Goal: Find specific page/section: Find specific page/section

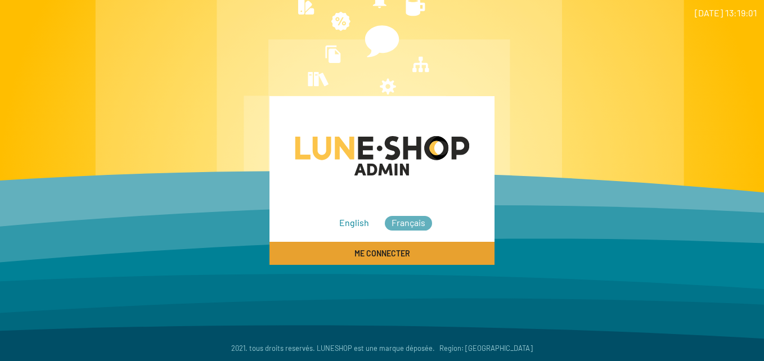
click at [384, 254] on span "Me connecter" at bounding box center [383, 254] width 56 height 10
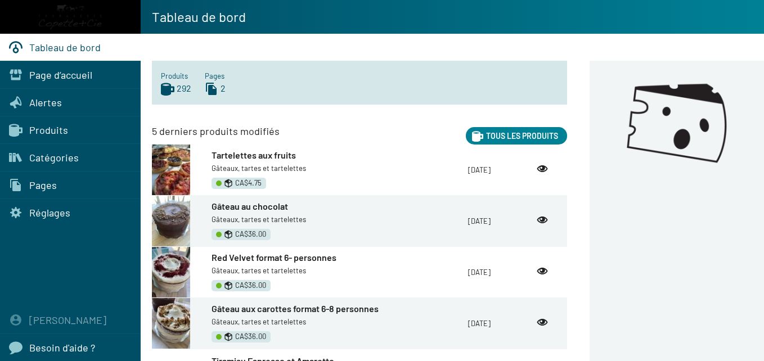
click at [60, 158] on span "Catégories" at bounding box center [54, 157] width 50 height 12
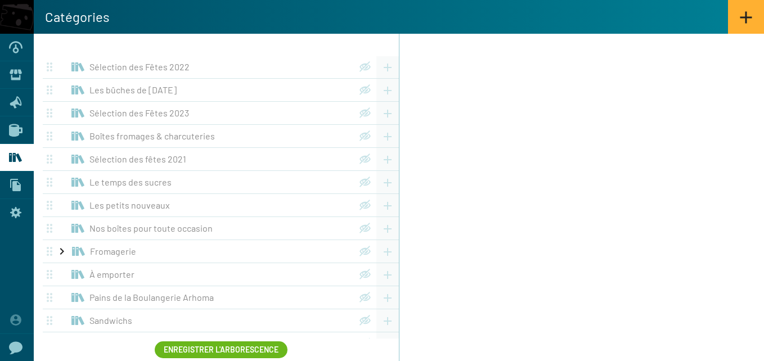
scroll to position [17, 0]
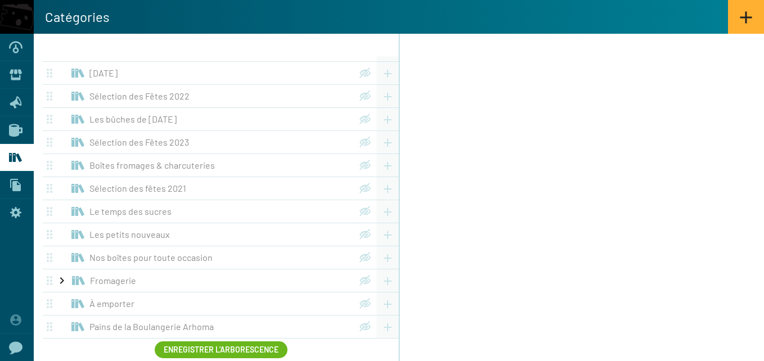
click at [141, 161] on span "Boîtes fromages & charcuteries" at bounding box center [153, 165] width 126 height 11
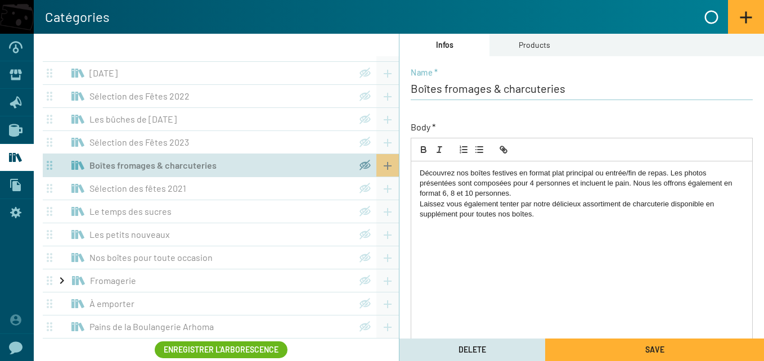
click at [9, 129] on icon at bounding box center [16, 130] width 14 height 13
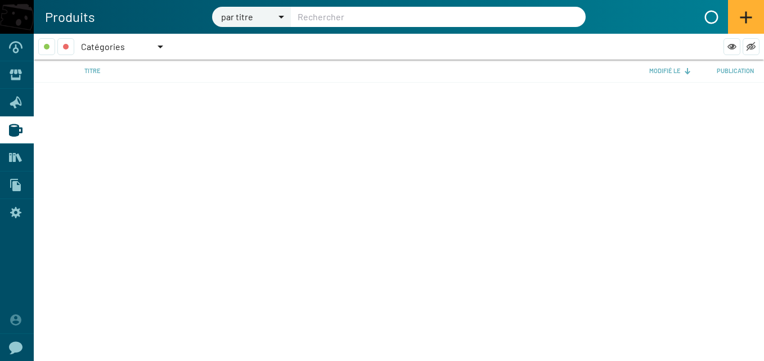
click at [160, 47] on div at bounding box center [161, 47] width 6 height 3
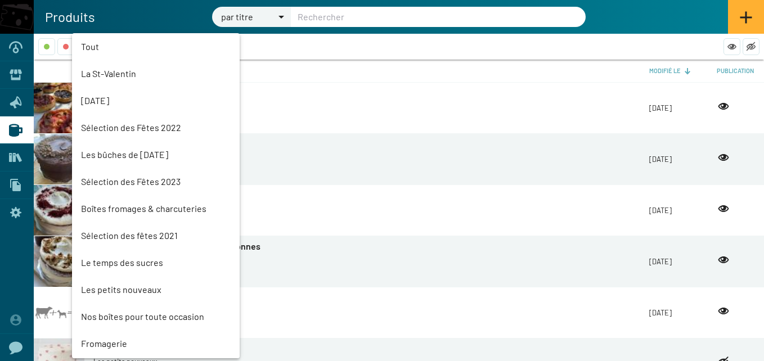
click at [126, 209] on mat-option "Boîtes fromages & charcuteries" at bounding box center [156, 208] width 168 height 27
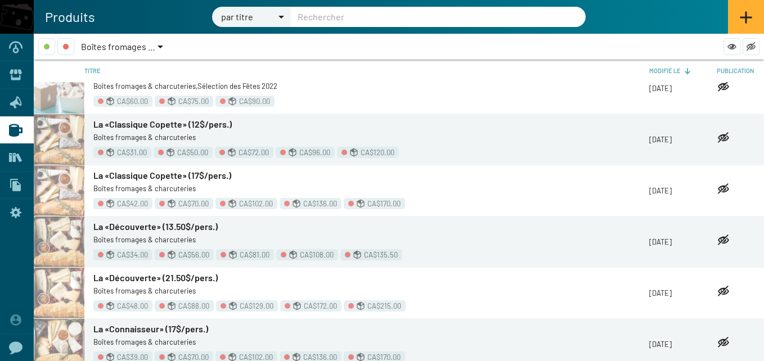
scroll to position [429, 0]
